Goal: Communication & Community: Answer question/provide support

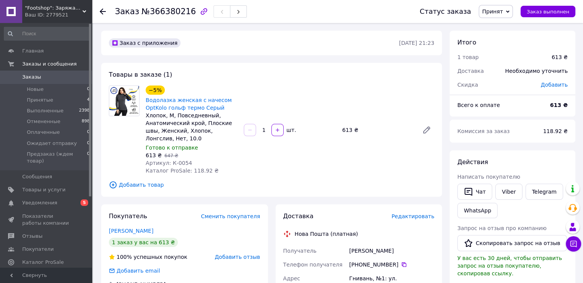
scroll to position [38, 0]
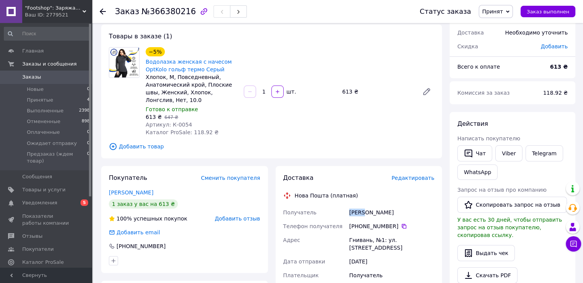
drag, startPoint x: 346, startPoint y: 213, endPoint x: 365, endPoint y: 214, distance: 18.8
click at [365, 214] on div "Получатель Семко Дана Телефон получателя +380 68 750 35 64   Адрес Гнивань, №1:…" at bounding box center [359, 250] width 154 height 90
copy div "Получатель Семко"
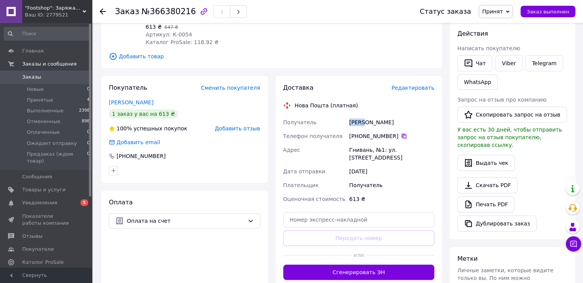
scroll to position [115, 0]
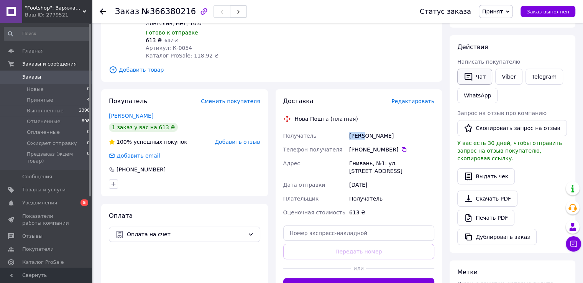
click at [481, 75] on button "Чат" at bounding box center [474, 77] width 35 height 16
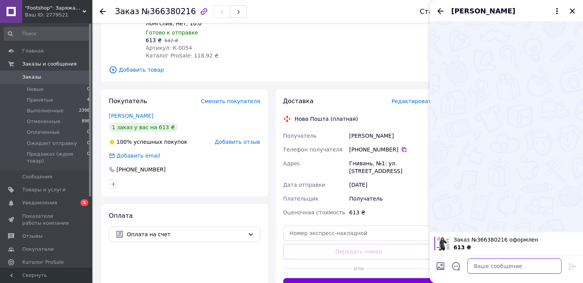
click at [489, 266] on textarea at bounding box center [514, 265] width 94 height 15
type textarea "Д"
paste textarea "А напишіть, будь ласка, обєм грудей, талії та стегон. Шоб точніше підіюрати роз…"
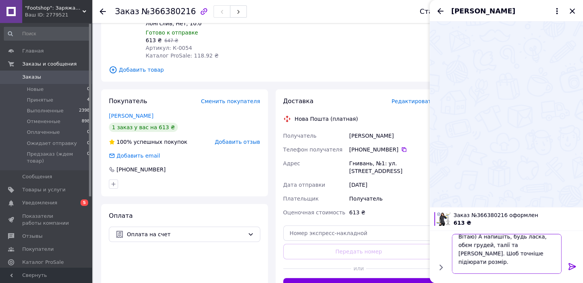
scroll to position [14, 0]
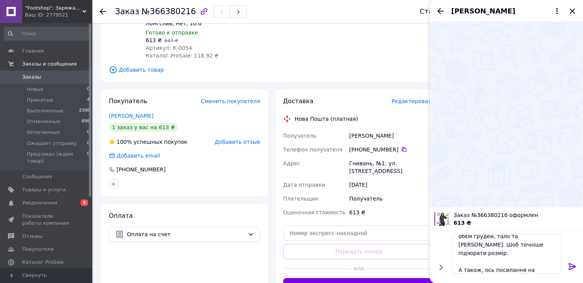
click at [169, 14] on span "№366380216" at bounding box center [168, 11] width 54 height 9
copy span "366380216"
click at [466, 269] on textarea "Вітаю) А напишіть, будь ласка, обєм грудей, талії та стегон. Шоб точніше підіюр…" at bounding box center [507, 254] width 110 height 40
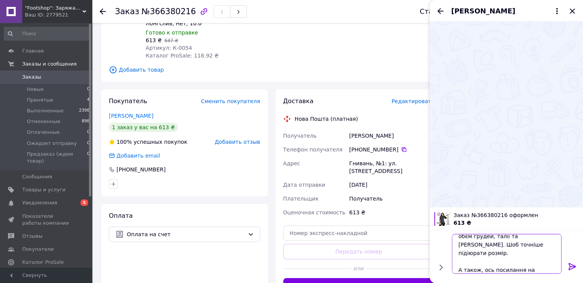
paste textarea "[URL][DOMAIN_NAME]"
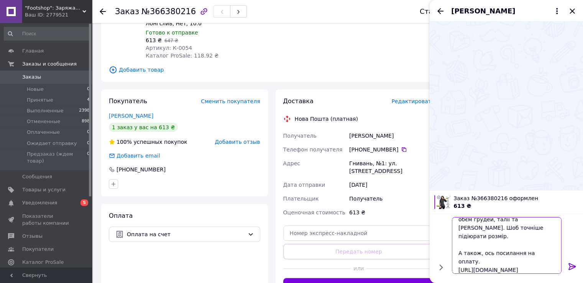
type textarea "Вітаю) А напишіть, будь ласка, обєм грудей, талії та [PERSON_NAME]. Шоб точніше…"
click at [571, 267] on icon at bounding box center [572, 266] width 9 height 9
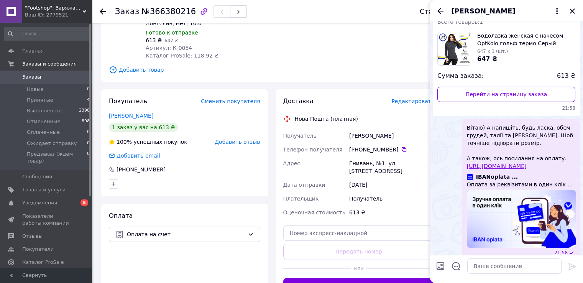
scroll to position [55, 0]
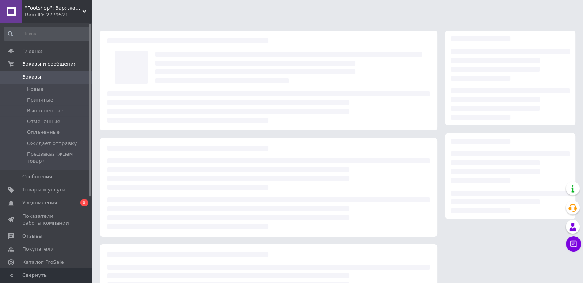
scroll to position [67, 0]
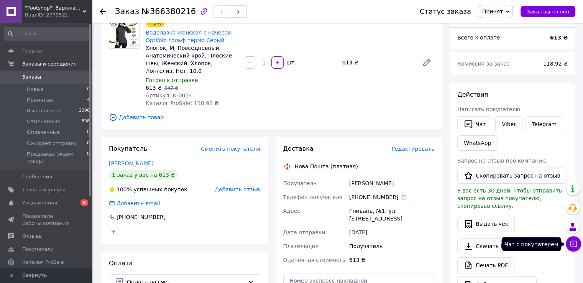
click at [573, 241] on icon at bounding box center [573, 244] width 7 height 7
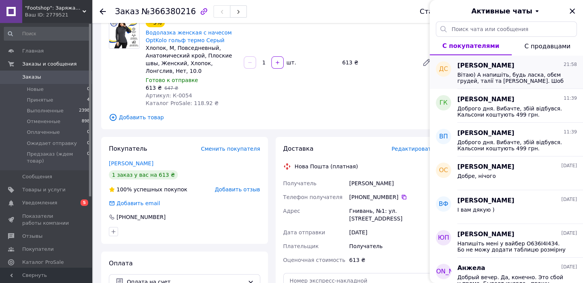
click at [500, 81] on span "Вітаю) А напишіть, будь ласка, обєм грудей, талії та [PERSON_NAME]. Шоб точніше…" at bounding box center [511, 78] width 109 height 12
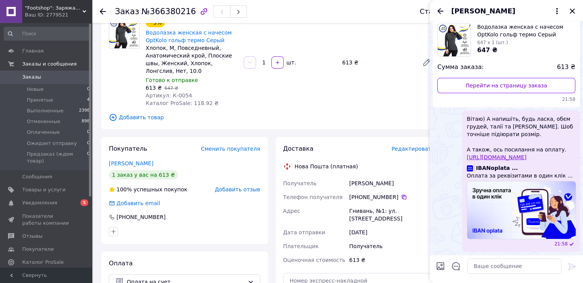
scroll to position [16, 0]
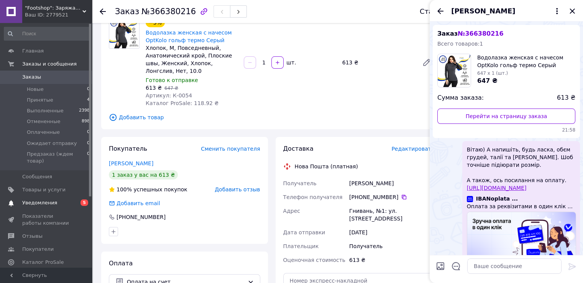
click at [46, 199] on span "Уведомления" at bounding box center [39, 202] width 35 height 7
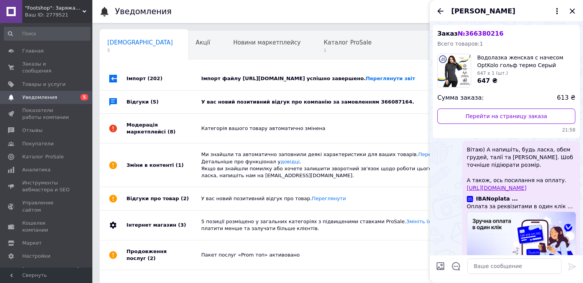
click at [298, 105] on div "У вас новий позитивний відгук про компанію за замовленням 366087164." at bounding box center [346, 102] width 290 height 7
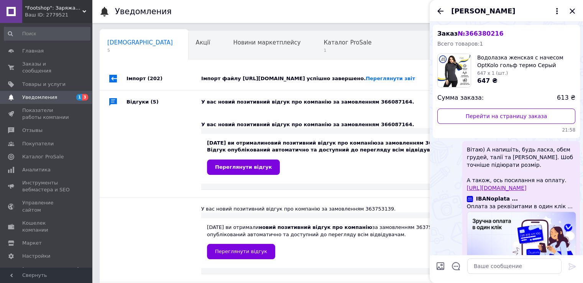
click at [312, 76] on div "Імпорт файлу [URL][DOMAIN_NAME] успішно завершено. Переглянути звіт" at bounding box center [346, 78] width 290 height 7
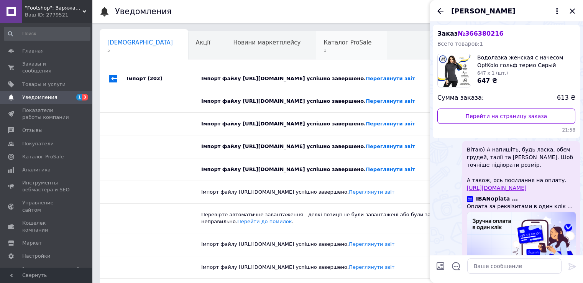
click at [323, 52] on span "1" at bounding box center [347, 51] width 48 height 6
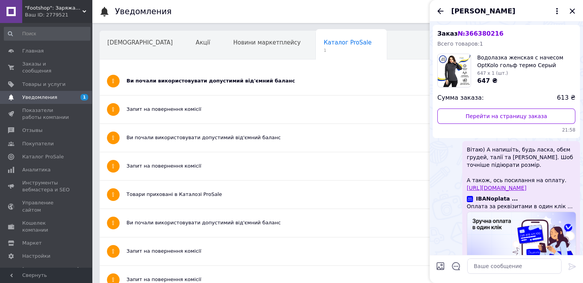
click at [166, 84] on div "Ви почали використовувати допустимий від'ємний баланс" at bounding box center [308, 80] width 365 height 7
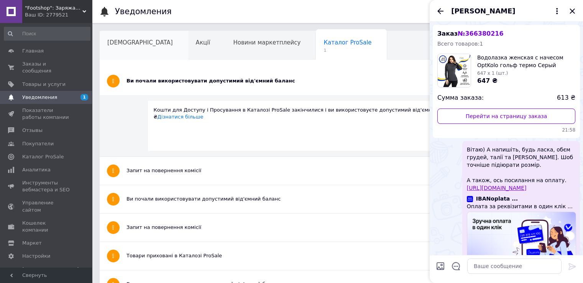
click at [134, 49] on div "[DEMOGRAPHIC_DATA]" at bounding box center [144, 45] width 89 height 29
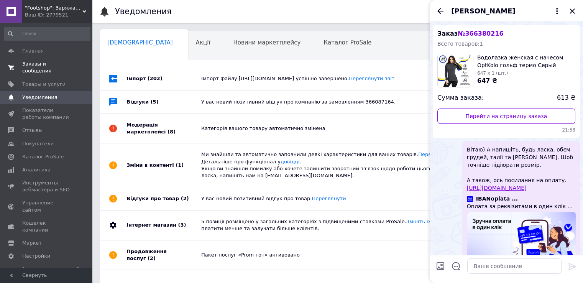
click at [47, 68] on link "Заказы и сообщения 0 0" at bounding box center [47, 67] width 94 height 20
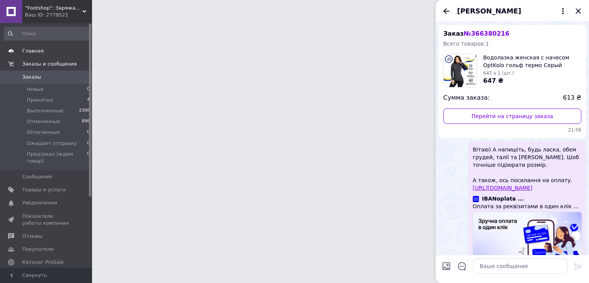
click at [38, 55] on link "Главная" at bounding box center [47, 50] width 94 height 13
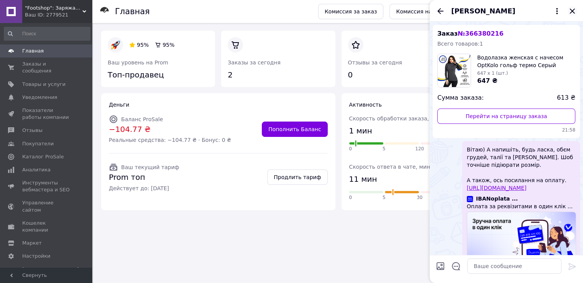
click at [571, 13] on icon "Закрыть" at bounding box center [572, 11] width 9 height 9
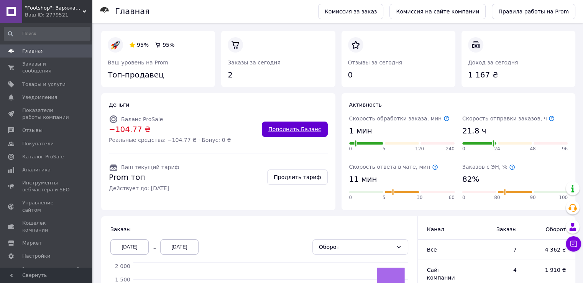
click at [285, 133] on link "Пополнить Баланс" at bounding box center [295, 129] width 66 height 15
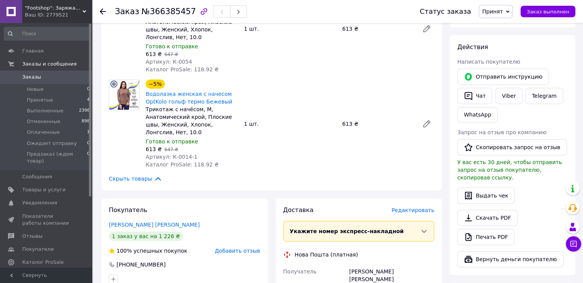
scroll to position [383, 0]
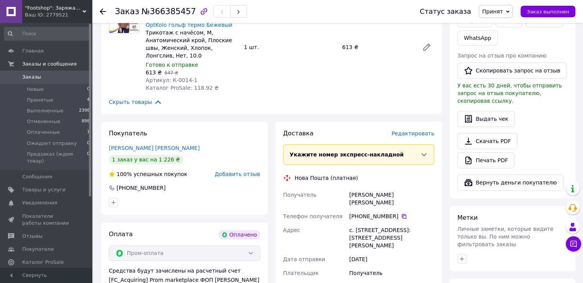
click at [358, 198] on div "[PERSON_NAME] [PERSON_NAME]" at bounding box center [392, 198] width 88 height 21
click at [359, 196] on div "Кривобедра Ольга" at bounding box center [392, 198] width 88 height 21
copy div "Кривобедра"
